Goal: Use online tool/utility: Use online tool/utility

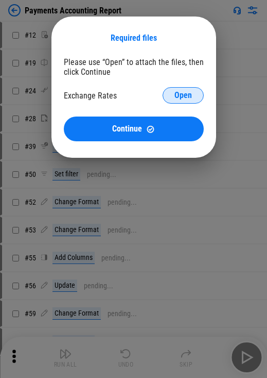
click at [164, 102] on button "Open" at bounding box center [183, 95] width 41 height 16
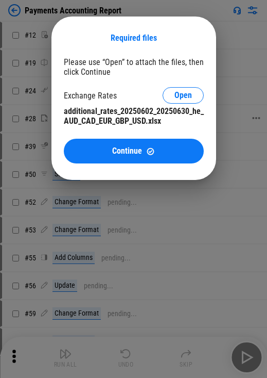
click at [158, 150] on div "Continue" at bounding box center [133, 151] width 115 height 9
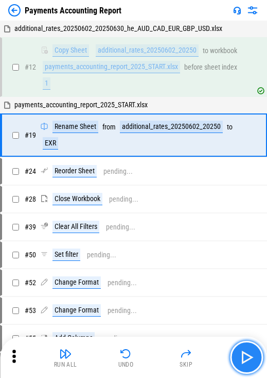
click at [164, 350] on img "button" at bounding box center [247, 357] width 16 height 16
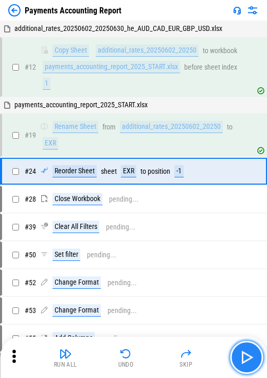
click at [164, 350] on img "button" at bounding box center [247, 357] width 16 height 16
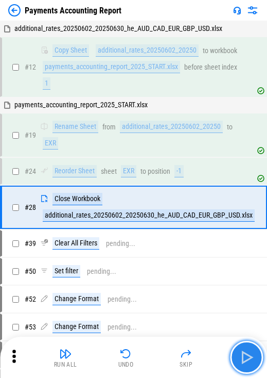
click at [164, 350] on img "button" at bounding box center [247, 357] width 16 height 16
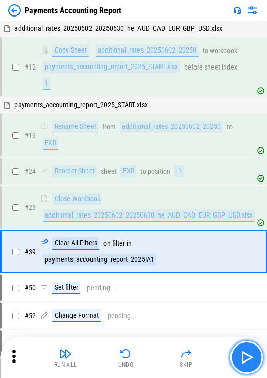
click at [164, 352] on img "button" at bounding box center [247, 357] width 16 height 16
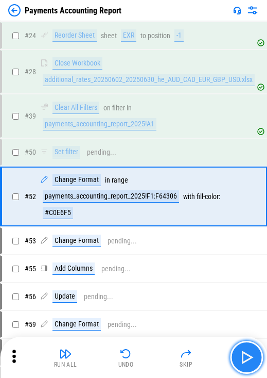
click at [164, 352] on img "button" at bounding box center [247, 357] width 16 height 16
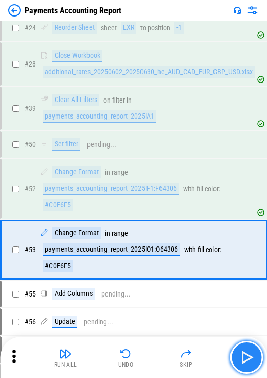
click at [164, 352] on img "button" at bounding box center [247, 357] width 16 height 16
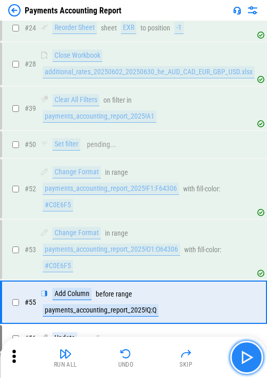
click at [164, 352] on img "button" at bounding box center [247, 357] width 16 height 16
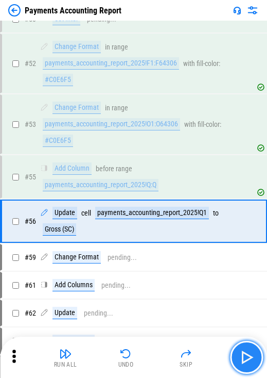
scroll to position [301, 0]
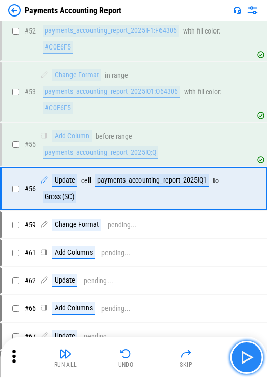
click at [164, 352] on img "button" at bounding box center [247, 357] width 16 height 16
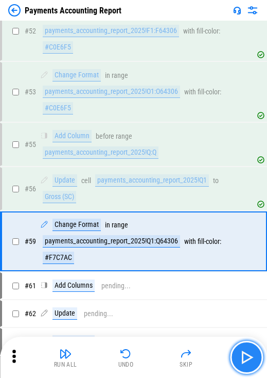
click at [164, 352] on img "button" at bounding box center [247, 357] width 16 height 16
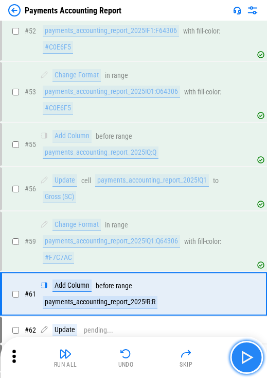
click at [164, 352] on img "button" at bounding box center [247, 357] width 16 height 16
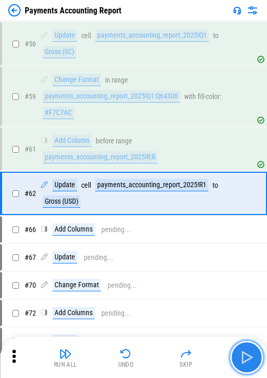
click at [164, 352] on img "button" at bounding box center [247, 357] width 16 height 16
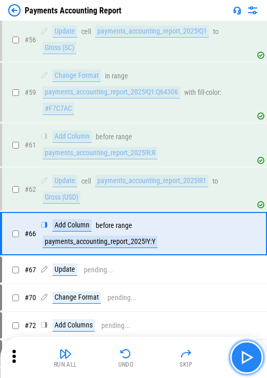
click at [164, 352] on img "button" at bounding box center [247, 357] width 16 height 16
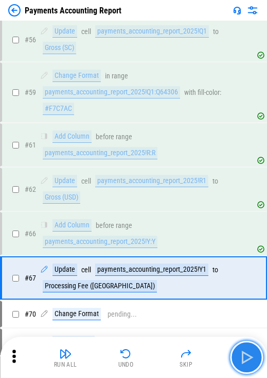
click at [164, 352] on img "button" at bounding box center [247, 357] width 16 height 16
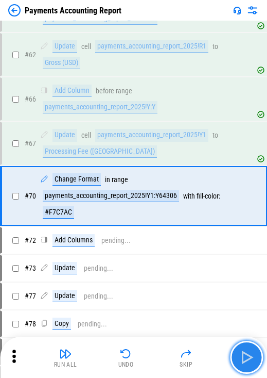
scroll to position [591, 0]
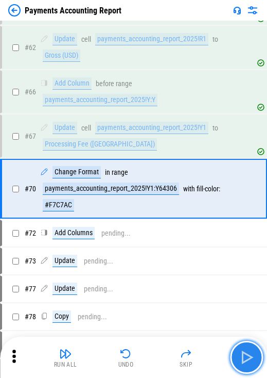
click at [164, 352] on img "button" at bounding box center [247, 357] width 16 height 16
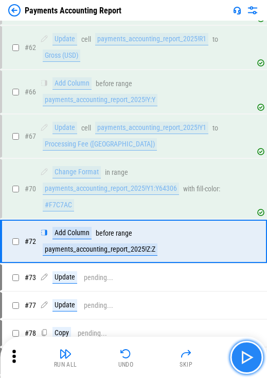
click at [164, 352] on img "button" at bounding box center [247, 357] width 16 height 16
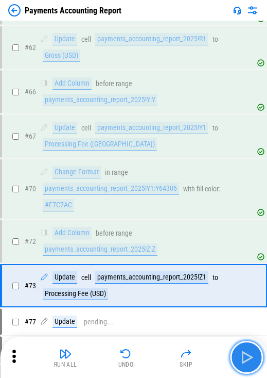
click at [164, 352] on img "button" at bounding box center [247, 357] width 16 height 16
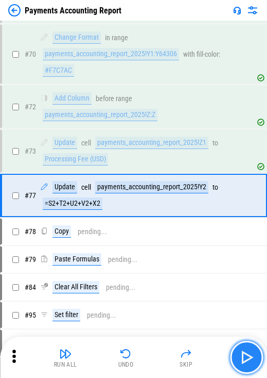
click at [164, 352] on img "button" at bounding box center [247, 357] width 16 height 16
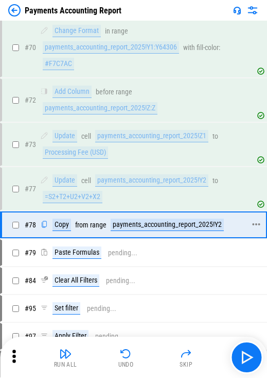
click at [63, 225] on div "Copy" at bounding box center [62, 224] width 19 height 12
click at [142, 224] on div "payments_accounting_report_2025!Y2" at bounding box center [167, 224] width 113 height 12
click at [164, 351] on img "button" at bounding box center [247, 357] width 16 height 16
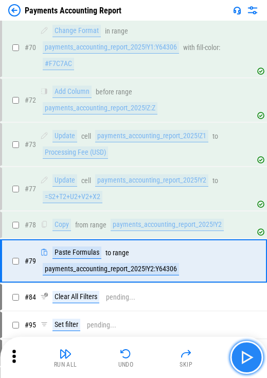
click at [164, 351] on img "button" at bounding box center [247, 357] width 16 height 16
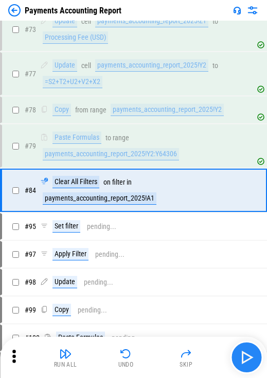
scroll to position [849, 0]
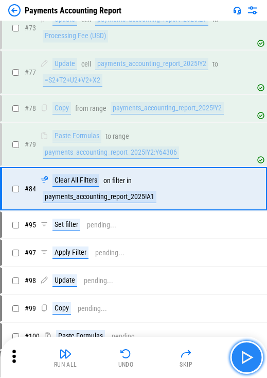
click at [164, 351] on img "button" at bounding box center [247, 357] width 16 height 16
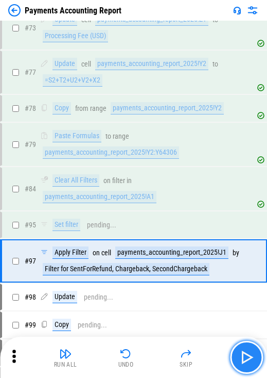
click at [164, 351] on img "button" at bounding box center [247, 357] width 16 height 16
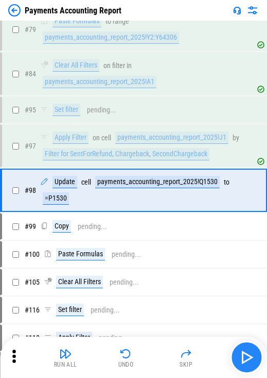
scroll to position [965, 0]
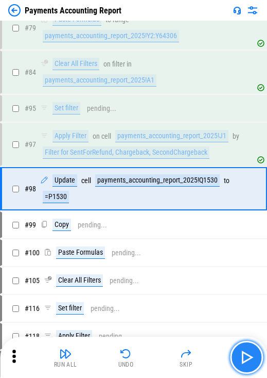
click at [164, 351] on img "button" at bounding box center [247, 357] width 16 height 16
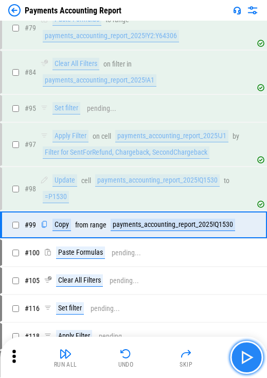
click at [164, 351] on img "button" at bounding box center [247, 357] width 16 height 16
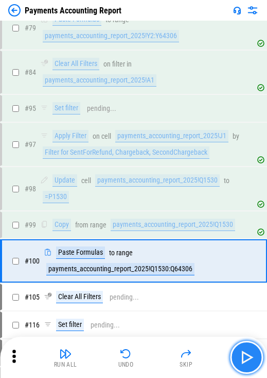
click at [164, 351] on img "button" at bounding box center [247, 357] width 16 height 16
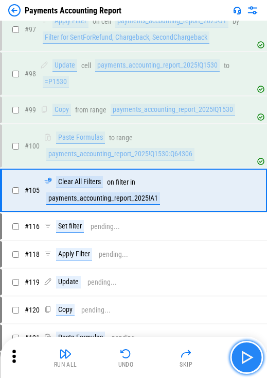
click at [164, 351] on img "button" at bounding box center [247, 357] width 16 height 16
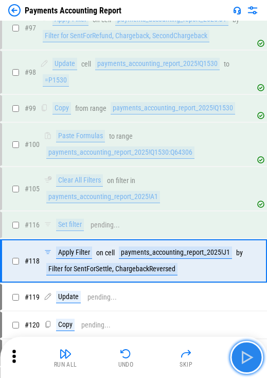
click at [164, 351] on img "button" at bounding box center [247, 357] width 16 height 16
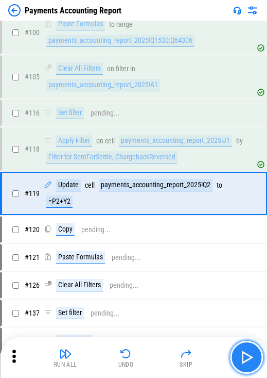
click at [164, 351] on img "button" at bounding box center [247, 357] width 16 height 16
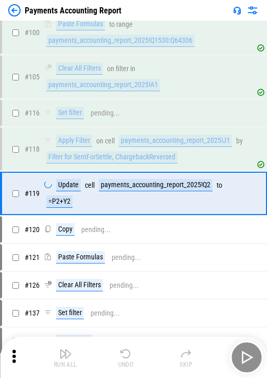
scroll to position [1198, 0]
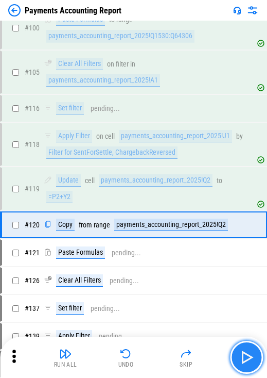
click at [164, 351] on img "button" at bounding box center [247, 357] width 16 height 16
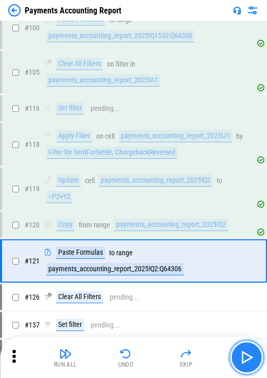
click at [164, 351] on img "button" at bounding box center [247, 357] width 16 height 16
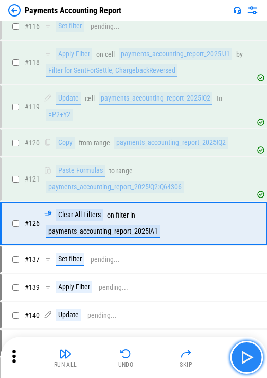
click at [164, 351] on img "button" at bounding box center [247, 357] width 16 height 16
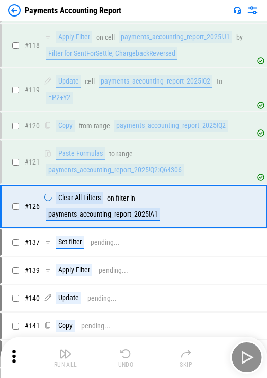
scroll to position [1305, 0]
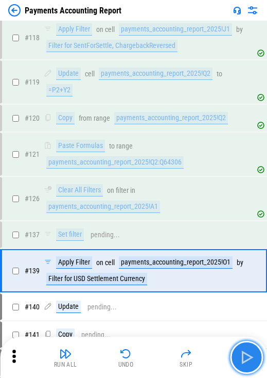
click at [164, 351] on img "button" at bounding box center [247, 357] width 16 height 16
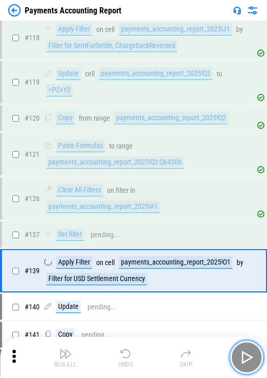
click at [164, 351] on img "button" at bounding box center [247, 357] width 16 height 16
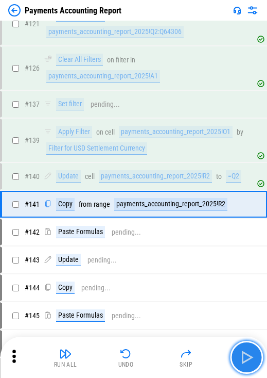
click at [164, 351] on img "button" at bounding box center [247, 357] width 16 height 16
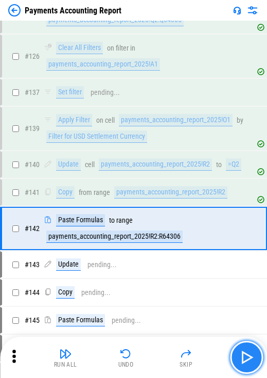
click at [164, 351] on img "button" at bounding box center [247, 357] width 16 height 16
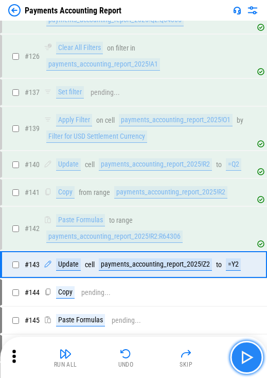
click at [164, 351] on img "button" at bounding box center [247, 357] width 16 height 16
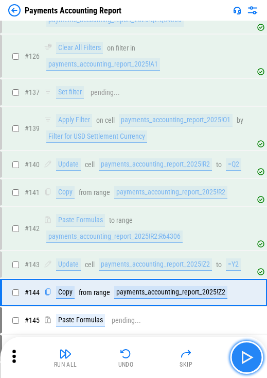
click at [164, 352] on button "button" at bounding box center [246, 357] width 33 height 33
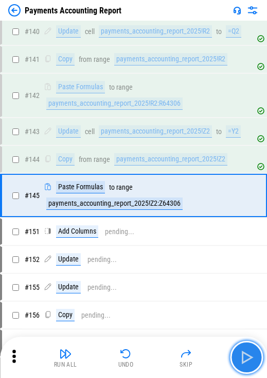
scroll to position [1587, 0]
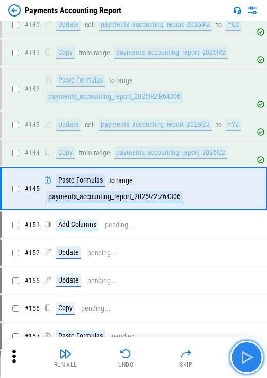
click at [164, 351] on img "button" at bounding box center [247, 357] width 16 height 16
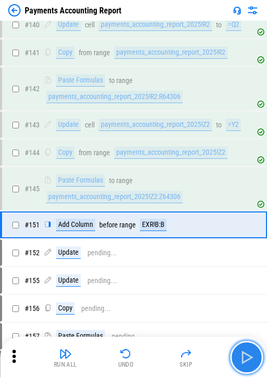
click at [164, 353] on button "button" at bounding box center [246, 357] width 33 height 33
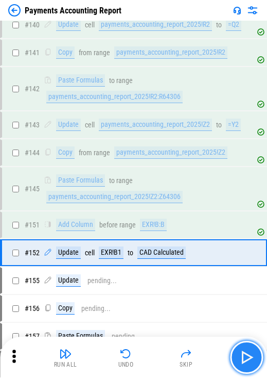
click at [164, 354] on img "button" at bounding box center [247, 357] width 16 height 16
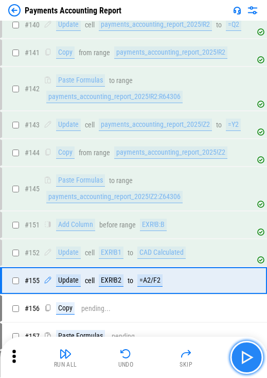
click at [164, 354] on img "button" at bounding box center [247, 357] width 16 height 16
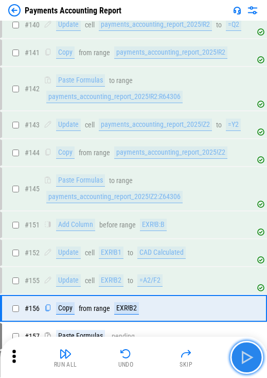
click at [164, 354] on img "button" at bounding box center [247, 357] width 16 height 16
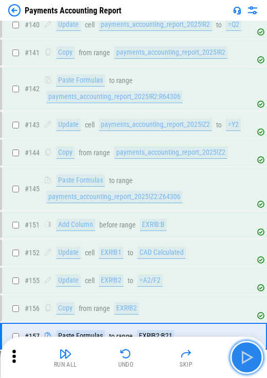
scroll to position [1696, 0]
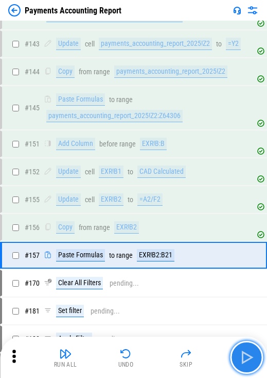
click at [164, 354] on img "button" at bounding box center [247, 357] width 16 height 16
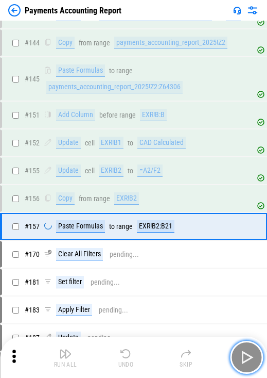
click at [164, 354] on img "button" at bounding box center [247, 357] width 16 height 16
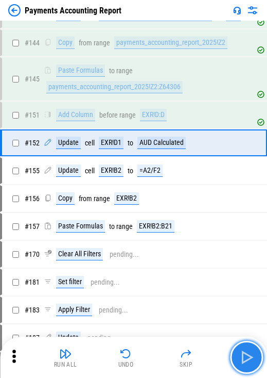
click at [164, 354] on img "button" at bounding box center [247, 357] width 16 height 16
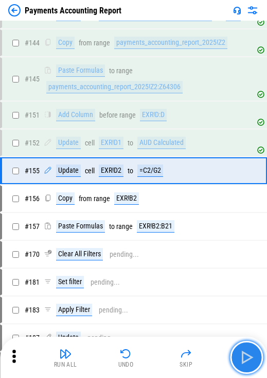
click at [164, 354] on img "button" at bounding box center [247, 357] width 16 height 16
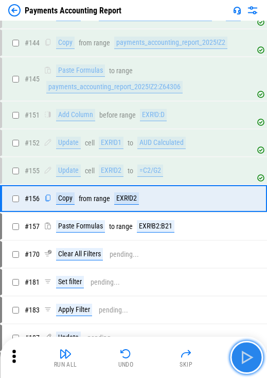
click at [164, 354] on img "button" at bounding box center [247, 357] width 16 height 16
click at [164, 354] on div "Run All Undo Skip" at bounding box center [134, 357] width 257 height 33
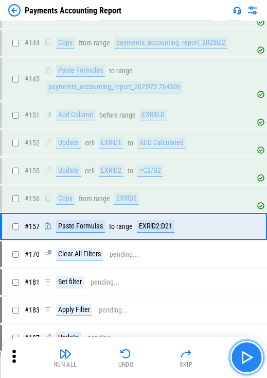
click at [164, 354] on img "button" at bounding box center [247, 357] width 16 height 16
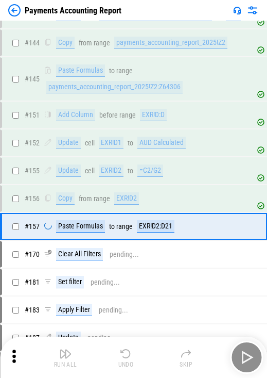
click at [164, 354] on div "Run All Undo Skip" at bounding box center [134, 357] width 257 height 33
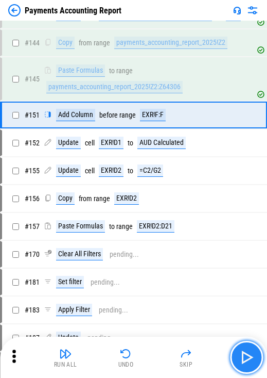
click at [164, 354] on img "button" at bounding box center [247, 357] width 16 height 16
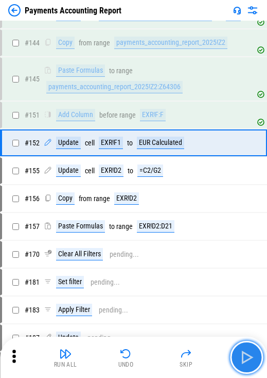
click at [164, 354] on img "button" at bounding box center [247, 357] width 16 height 16
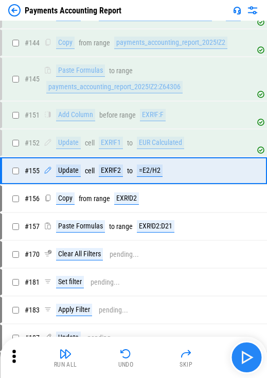
click at [164, 354] on div "Run All Undo Skip" at bounding box center [134, 357] width 257 height 33
click at [164, 354] on img "button" at bounding box center [247, 357] width 16 height 16
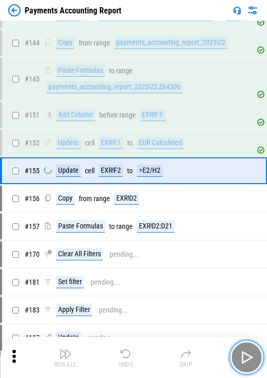
click at [164, 354] on img "button" at bounding box center [247, 357] width 16 height 16
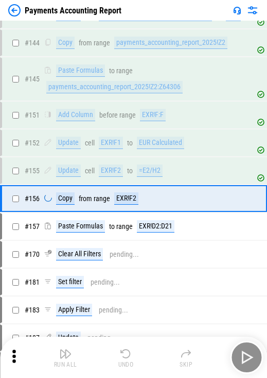
click at [164, 354] on div "Run All Undo Skip" at bounding box center [134, 357] width 257 height 33
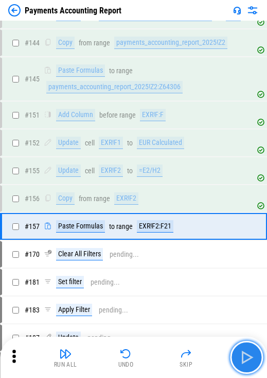
click at [164, 354] on img "button" at bounding box center [247, 357] width 16 height 16
click at [164, 354] on div "Run All Undo Skip" at bounding box center [134, 357] width 257 height 33
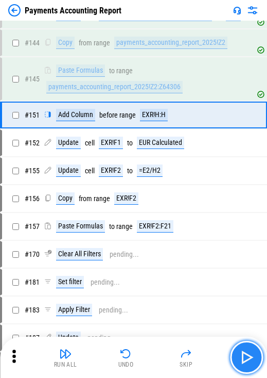
click at [164, 354] on img "button" at bounding box center [247, 357] width 16 height 16
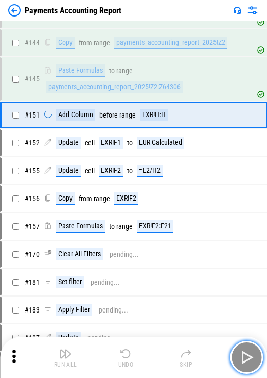
click at [164, 354] on img "button" at bounding box center [247, 357] width 16 height 16
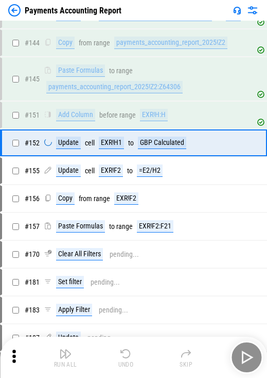
click at [164, 354] on div "Run All Undo Skip" at bounding box center [134, 357] width 257 height 33
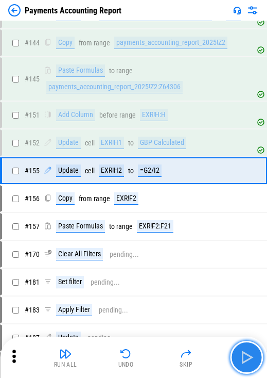
click at [164, 354] on img "button" at bounding box center [247, 357] width 16 height 16
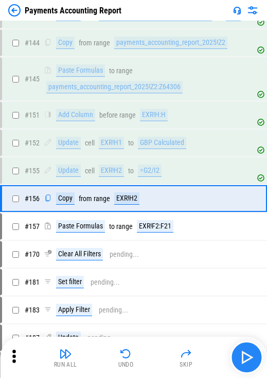
click at [164, 354] on div "Run All Undo Skip" at bounding box center [134, 357] width 257 height 33
click at [164, 354] on img "button" at bounding box center [247, 357] width 16 height 16
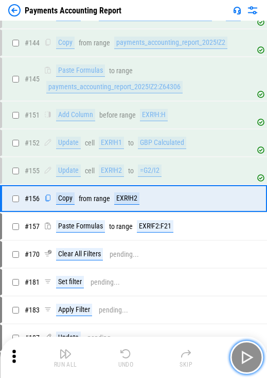
click at [164, 354] on img "button" at bounding box center [247, 357] width 16 height 16
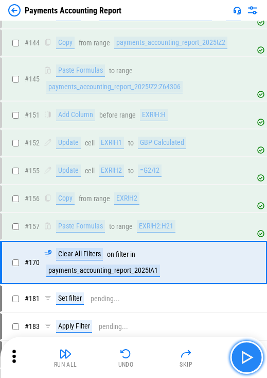
click at [164, 354] on img "button" at bounding box center [247, 357] width 16 height 16
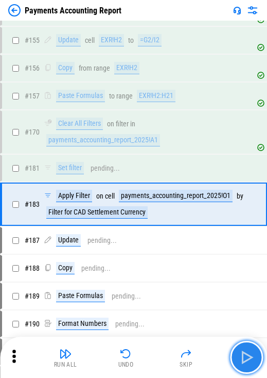
click at [164, 354] on img "button" at bounding box center [247, 357] width 16 height 16
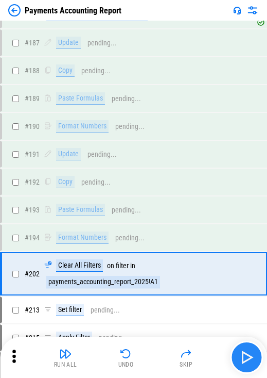
scroll to position [2109, 0]
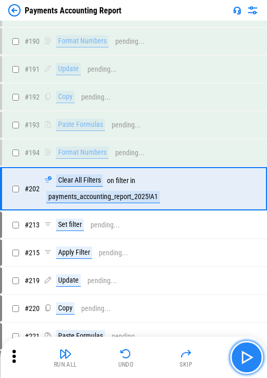
click at [164, 354] on img "button" at bounding box center [247, 357] width 16 height 16
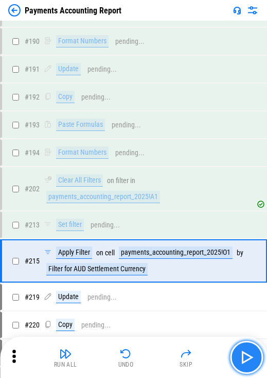
click at [164, 354] on img "button" at bounding box center [247, 357] width 16 height 16
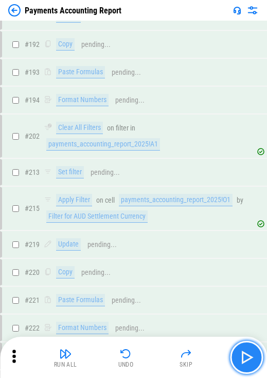
click at [164, 354] on img "button" at bounding box center [247, 357] width 16 height 16
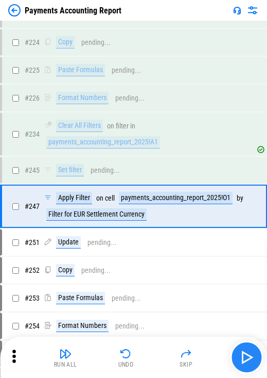
scroll to position [2520, 0]
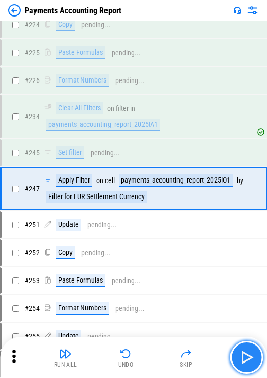
click at [164, 354] on img "button" at bounding box center [247, 357] width 16 height 16
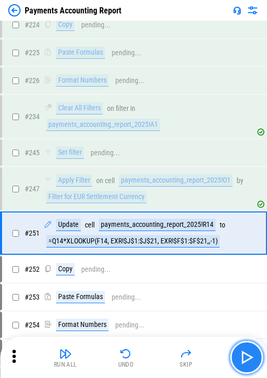
click at [164, 354] on img "button" at bounding box center [247, 357] width 16 height 16
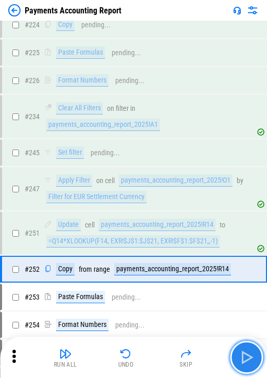
click at [164, 348] on button "button" at bounding box center [246, 357] width 33 height 33
click at [164, 348] on div "Run All Undo Skip" at bounding box center [134, 357] width 257 height 33
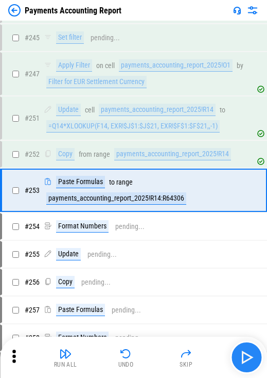
scroll to position [2636, 0]
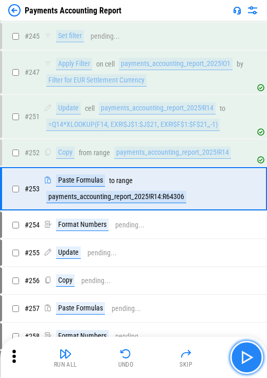
click at [164, 348] on button "button" at bounding box center [246, 357] width 33 height 33
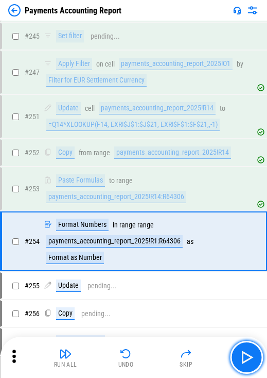
click at [164, 358] on button "button" at bounding box center [246, 357] width 33 height 33
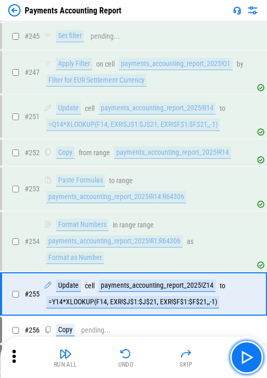
click at [164, 358] on button "button" at bounding box center [246, 357] width 33 height 33
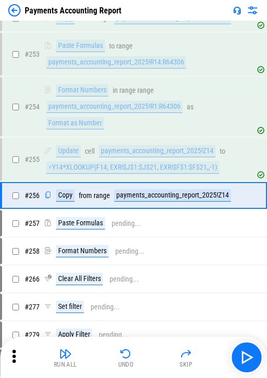
scroll to position [2778, 0]
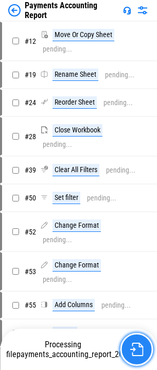
click at [123, 344] on button "button" at bounding box center [136, 349] width 33 height 33
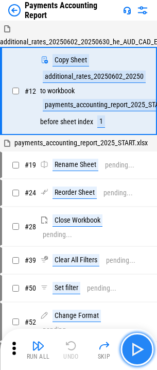
click at [134, 349] on img "button" at bounding box center [137, 349] width 16 height 16
